Goal: Navigation & Orientation: Find specific page/section

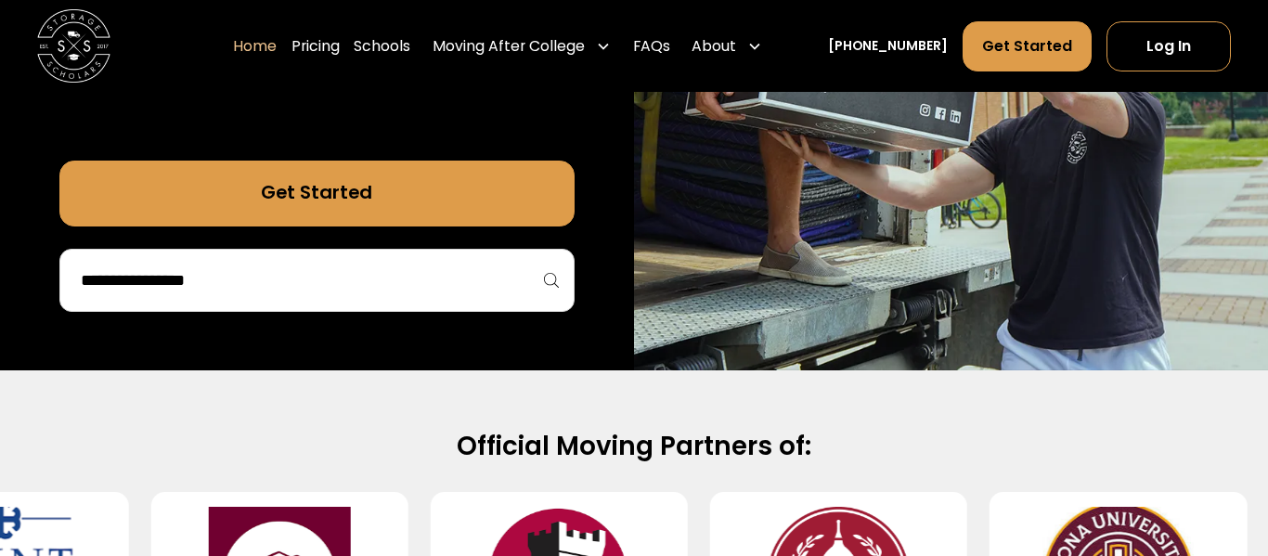
scroll to position [492, 0]
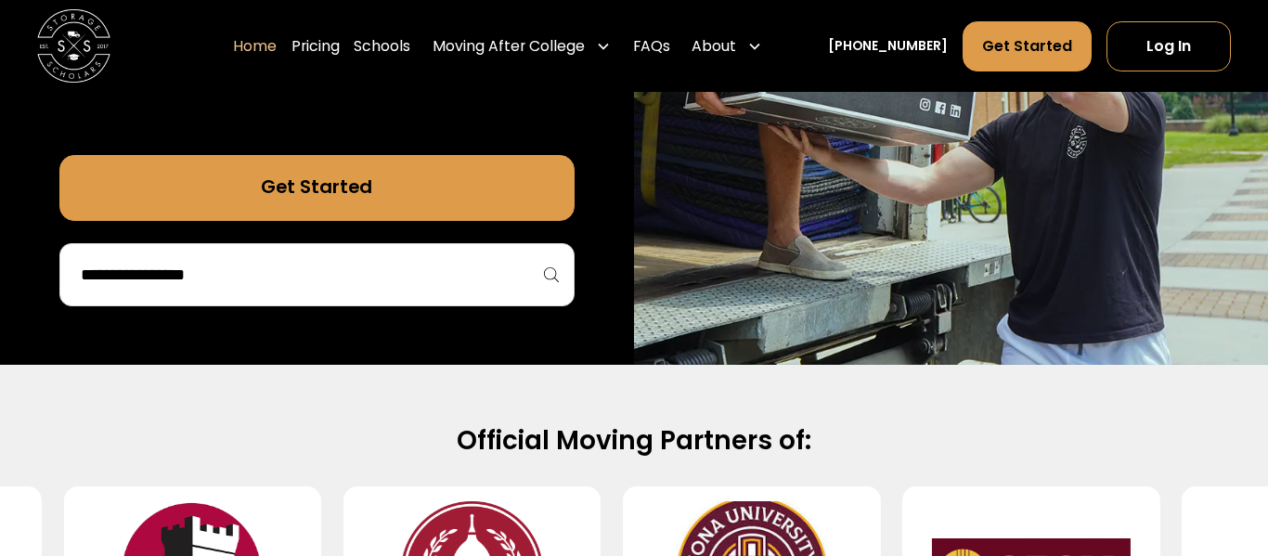
click at [457, 297] on div at bounding box center [316, 274] width 515 height 63
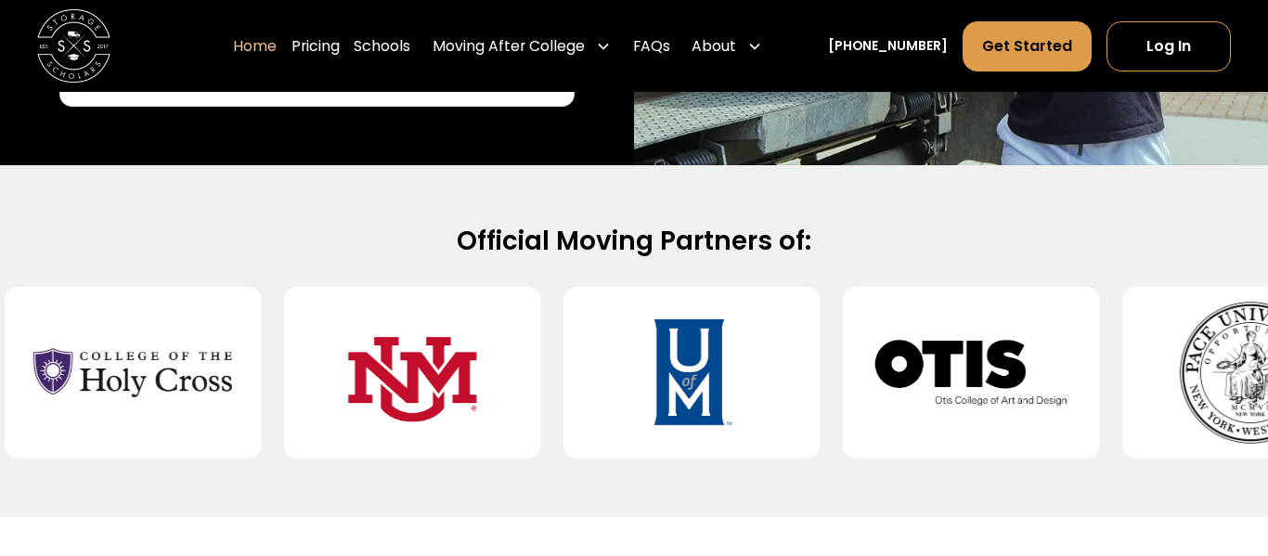
scroll to position [689, 0]
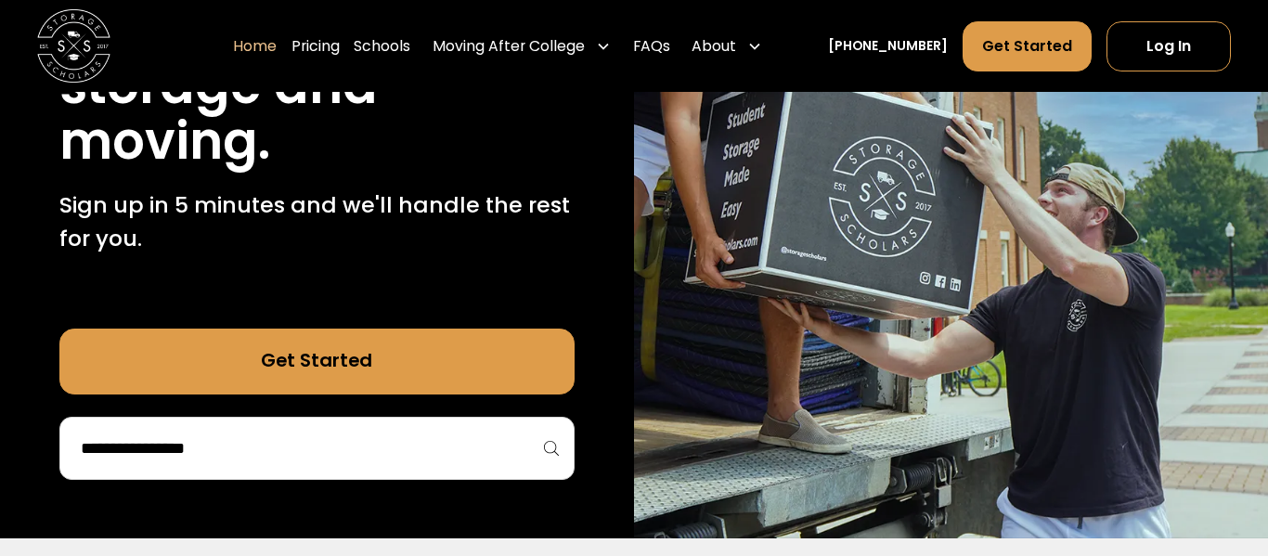
scroll to position [321, 0]
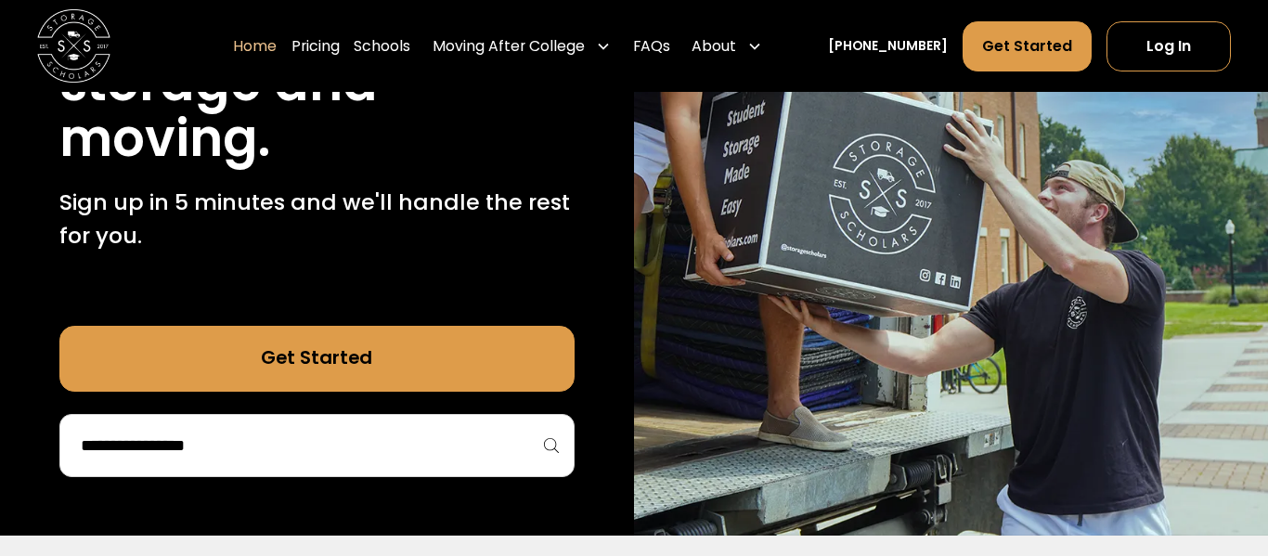
click at [356, 418] on div at bounding box center [316, 445] width 515 height 63
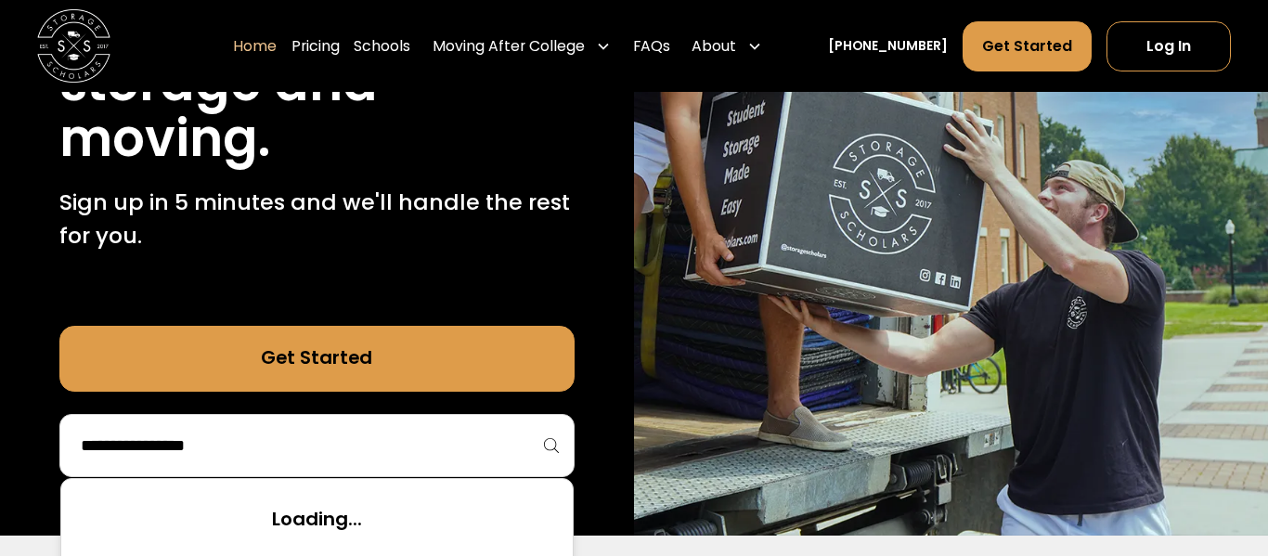
click at [352, 448] on input "search" at bounding box center [317, 446] width 476 height 32
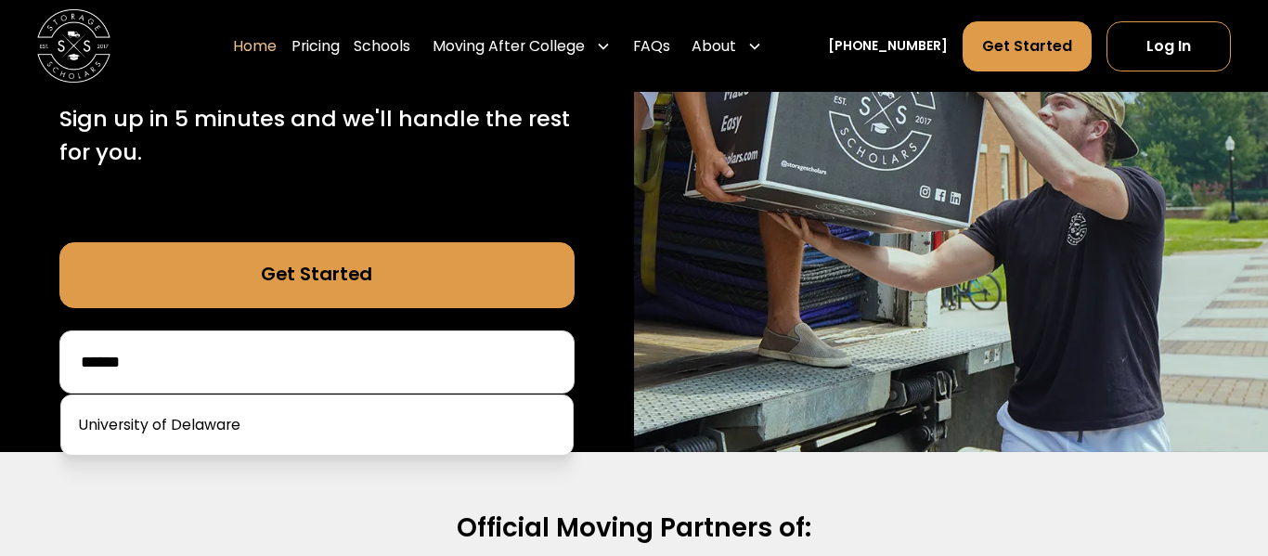
scroll to position [410, 0]
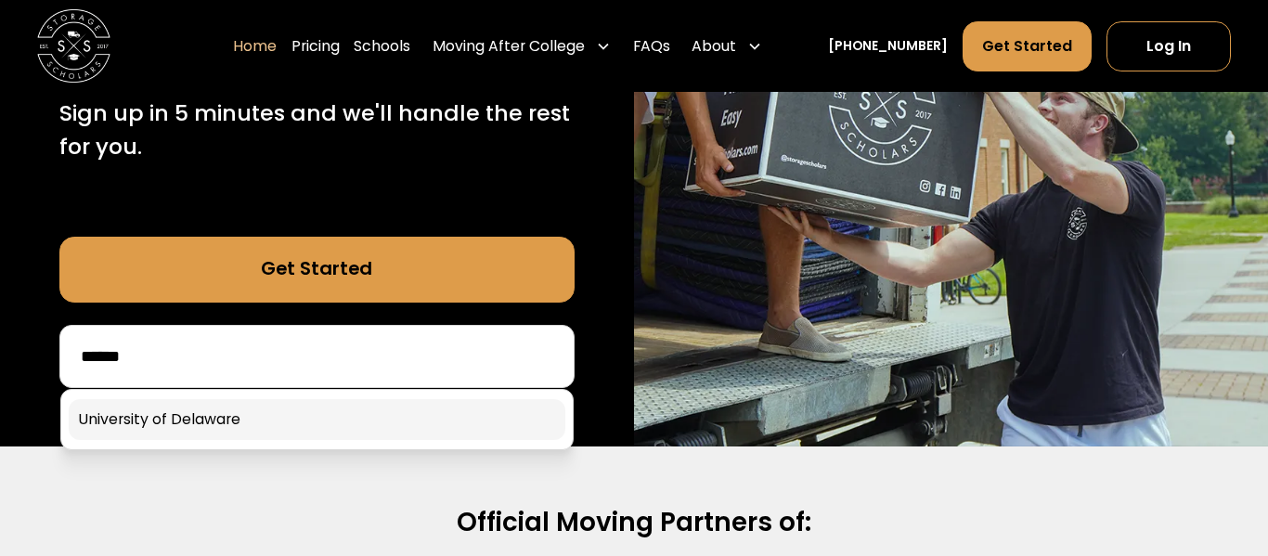
type input "******"
click at [308, 407] on link at bounding box center [317, 419] width 496 height 41
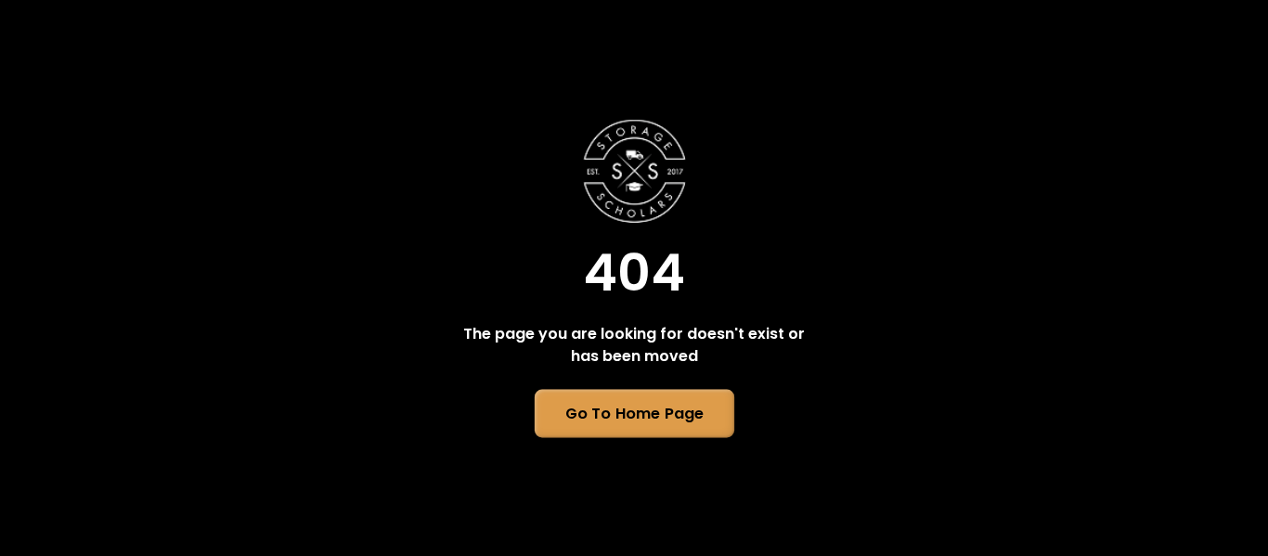
click at [667, 412] on link "Go To Home Page" at bounding box center [634, 414] width 200 height 48
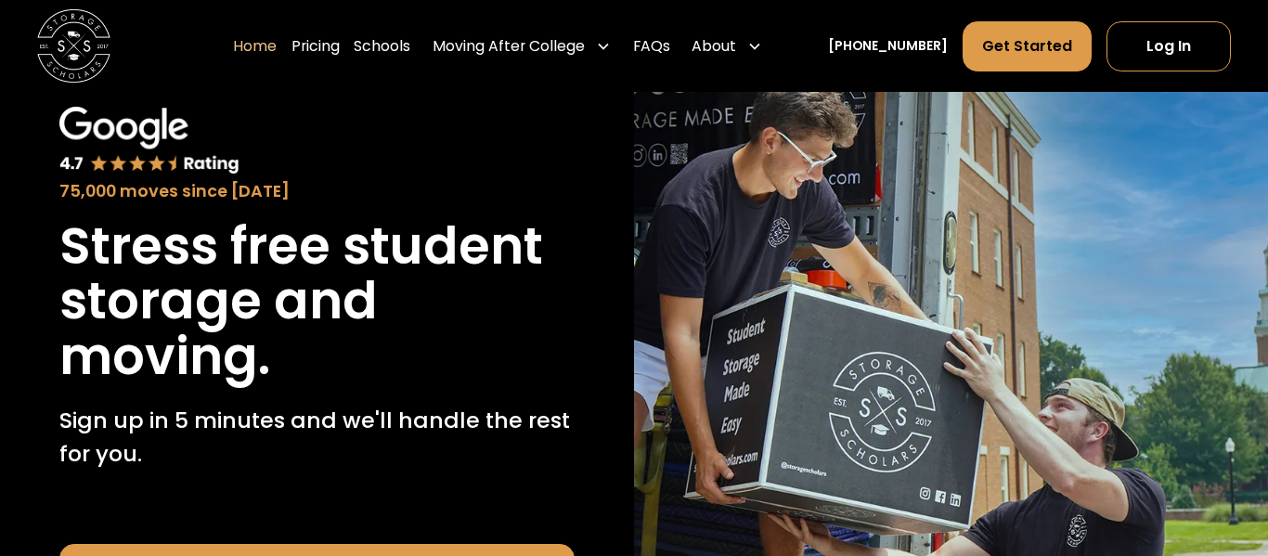
scroll to position [102, 0]
click at [395, 41] on link "Schools" at bounding box center [382, 45] width 57 height 51
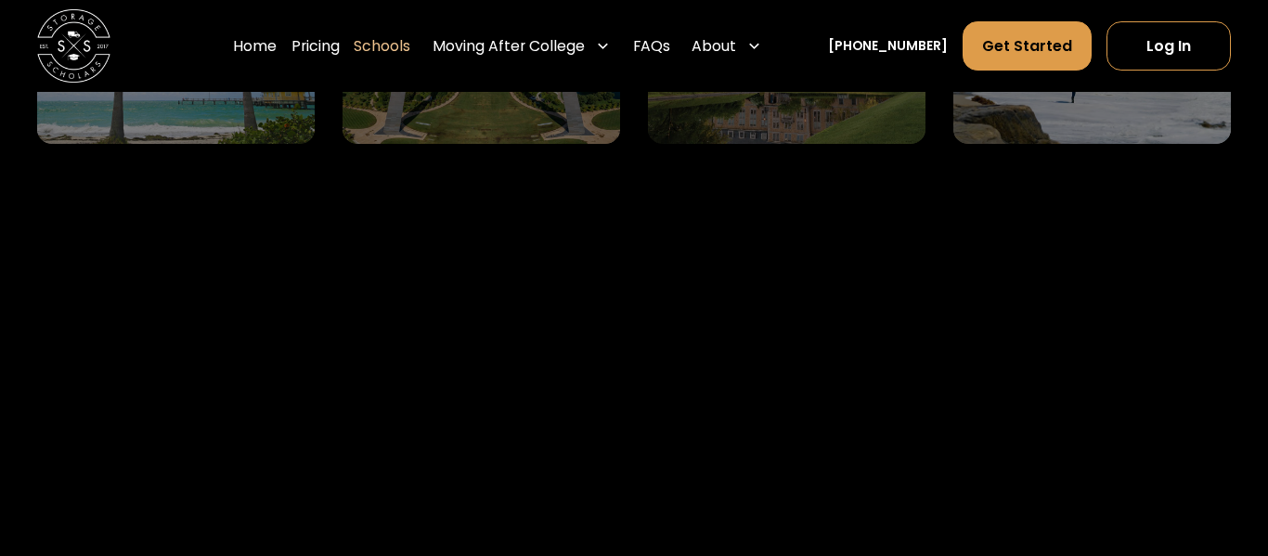
scroll to position [7122, 0]
